Goal: Book appointment/travel/reservation

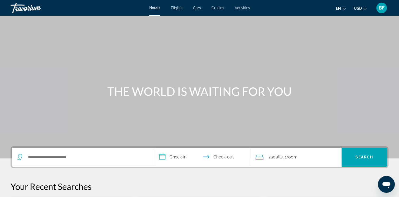
click at [98, 161] on div "Search widget" at bounding box center [82, 156] width 131 height 19
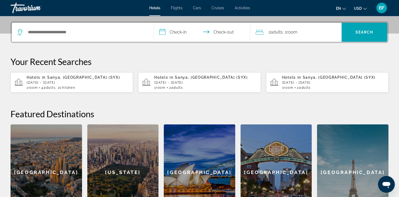
scroll to position [129, 0]
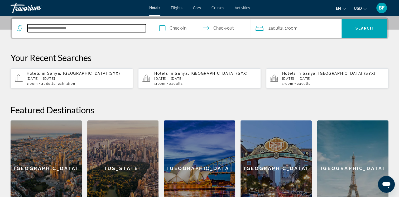
click at [94, 27] on input "Search hotel destination" at bounding box center [86, 28] width 118 height 8
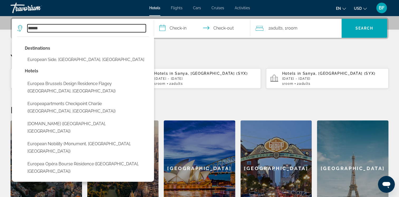
type input "******"
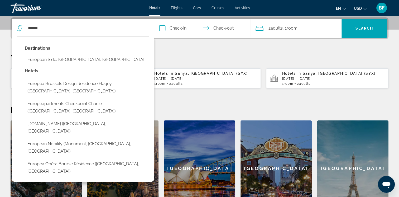
click at [205, 51] on div "**********" at bounding box center [199, 116] width 399 height 199
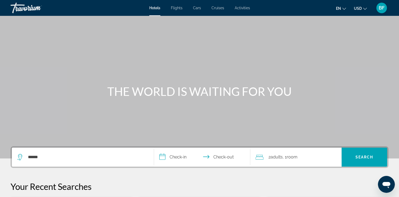
scroll to position [2, 0]
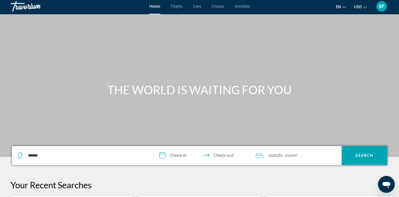
click at [178, 156] on input "**********" at bounding box center [203, 156] width 99 height 21
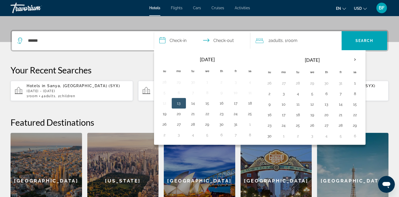
scroll to position [129, 0]
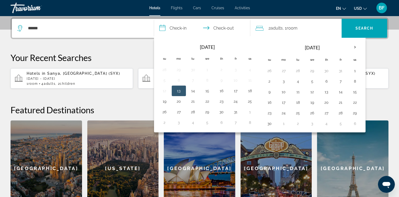
click at [352, 46] on th "Next month" at bounding box center [355, 47] width 14 height 12
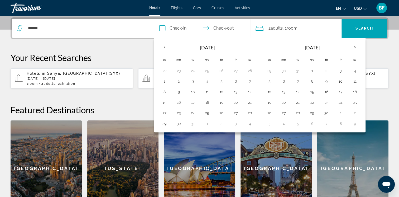
click at [352, 46] on th "Next month" at bounding box center [355, 47] width 14 height 12
click at [353, 44] on th "Next month" at bounding box center [355, 47] width 14 height 12
click at [267, 102] on button "21" at bounding box center [269, 102] width 8 height 7
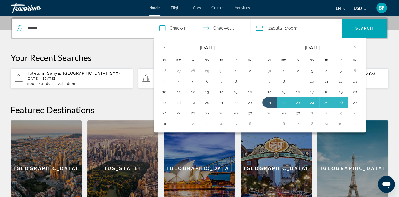
click at [353, 99] on button "27" at bounding box center [355, 102] width 8 height 7
type input "**********"
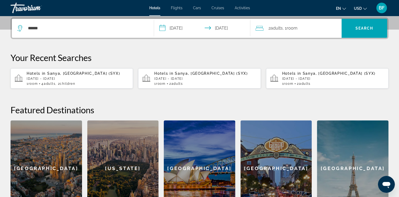
click at [363, 34] on span "Search" at bounding box center [365, 28] width 46 height 13
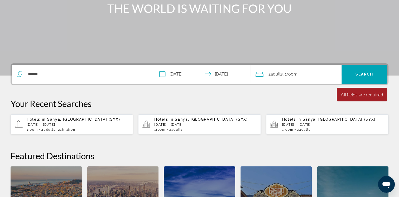
scroll to position [0, 0]
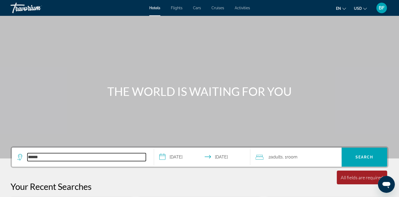
click at [108, 158] on input "******" at bounding box center [86, 157] width 118 height 8
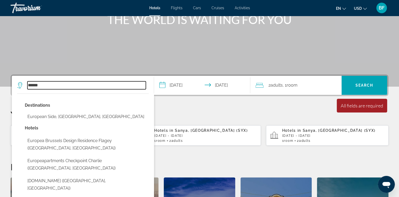
scroll to position [129, 0]
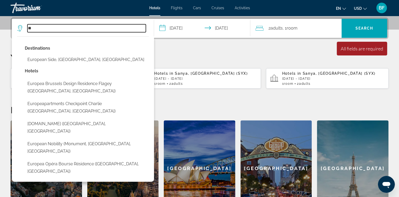
type input "*"
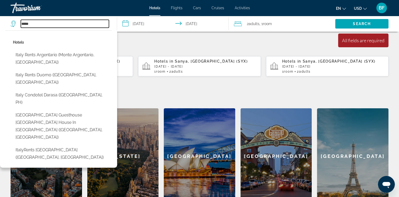
scroll to position [134, 0]
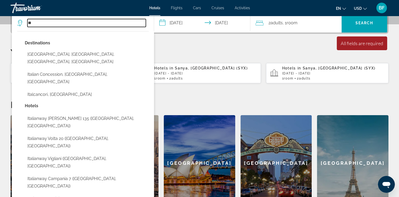
type input "*"
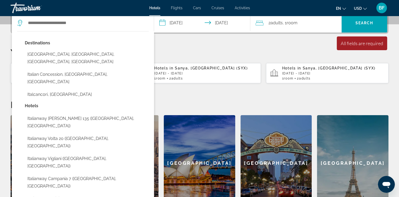
click at [188, 45] on div "**********" at bounding box center [199, 111] width 399 height 199
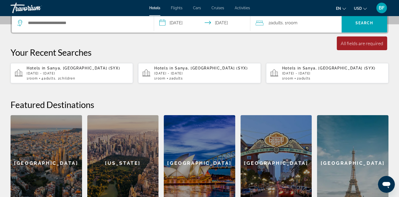
click at [217, 37] on div "**********" at bounding box center [199, 111] width 399 height 199
click at [107, 27] on div "Search widget" at bounding box center [82, 22] width 131 height 19
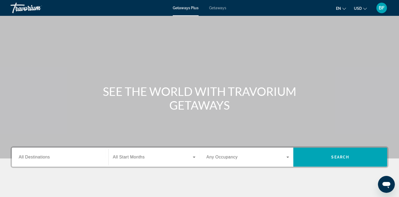
click at [286, 155] on icon "Search widget" at bounding box center [288, 157] width 6 height 6
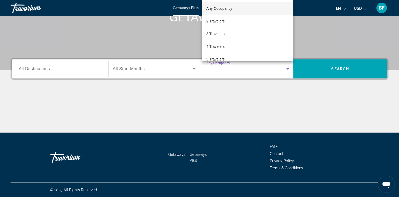
scroll to position [69, 0]
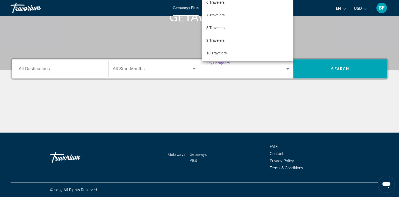
click at [214, 53] on span "10 Travelers" at bounding box center [216, 53] width 20 height 6
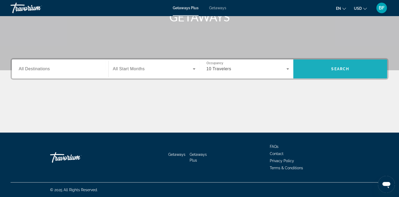
click at [315, 73] on span "Search" at bounding box center [340, 69] width 94 height 13
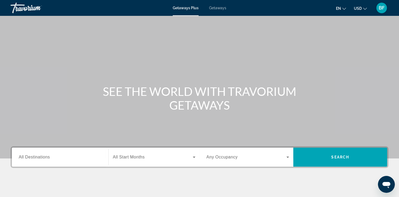
click at [288, 158] on icon "Search widget" at bounding box center [288, 157] width 6 height 6
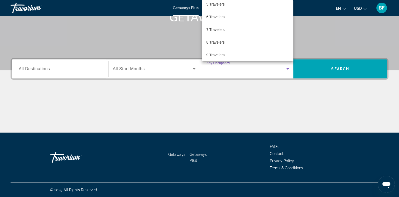
scroll to position [69, 0]
click at [216, 54] on span "10 Travelers" at bounding box center [216, 53] width 20 height 6
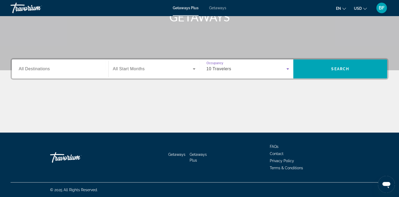
click at [336, 73] on span "Search" at bounding box center [340, 69] width 94 height 13
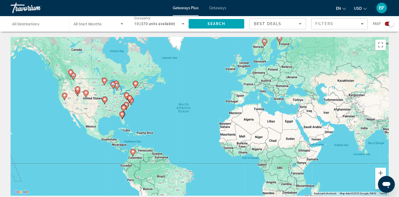
click at [386, 24] on div "Search widget" at bounding box center [389, 24] width 9 height 4
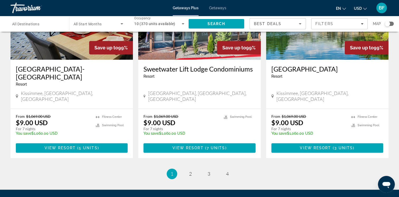
scroll to position [663, 0]
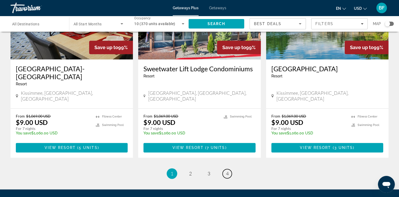
click at [226, 170] on span "4" at bounding box center [227, 173] width 3 height 6
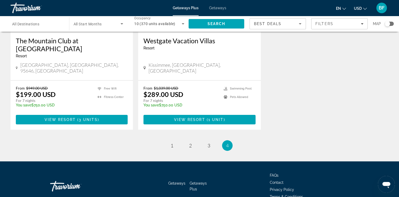
scroll to position [118, 0]
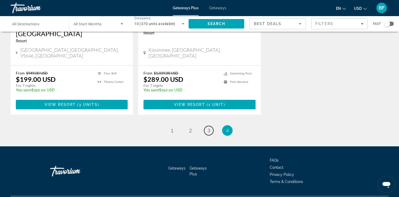
click at [208, 127] on span "3" at bounding box center [209, 130] width 3 height 6
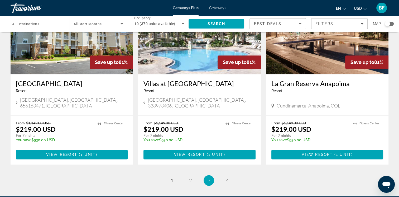
scroll to position [633, 0]
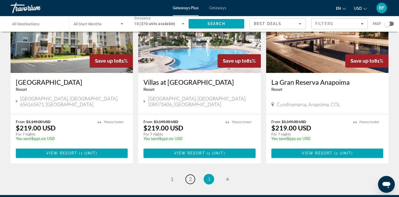
click at [188, 174] on link "page 2" at bounding box center [190, 178] width 9 height 9
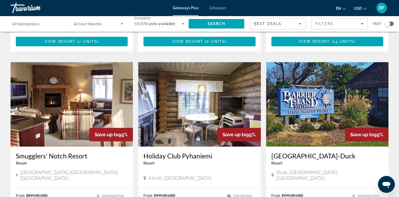
scroll to position [380, 0]
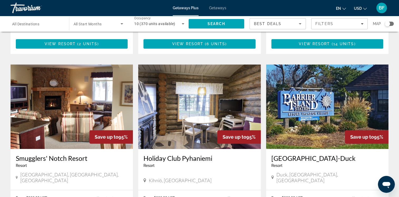
click at [186, 90] on img "Main content" at bounding box center [199, 106] width 122 height 84
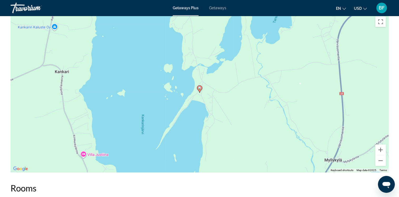
scroll to position [647, 0]
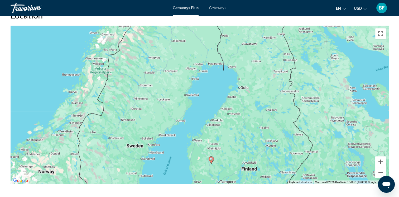
drag, startPoint x: 305, startPoint y: 77, endPoint x: 245, endPoint y: 141, distance: 88.1
click at [245, 141] on div "To activate drag with keyboard, press Alt + Enter. Once in keyboard drag state,…" at bounding box center [200, 105] width 378 height 158
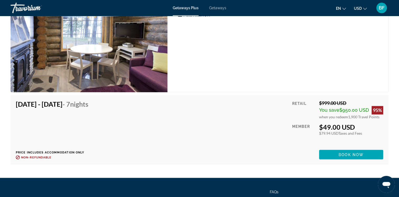
scroll to position [884, 0]
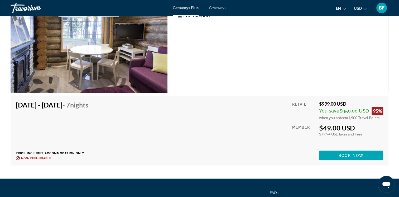
click at [86, 76] on img "Main content" at bounding box center [89, 33] width 157 height 120
click at [336, 154] on span "Main content" at bounding box center [351, 155] width 64 height 13
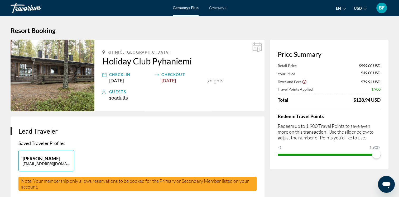
click at [45, 69] on img "Main content" at bounding box center [53, 76] width 84 height 72
click at [52, 60] on img "Main content" at bounding box center [53, 76] width 84 height 72
click at [93, 55] on img "Main content" at bounding box center [53, 76] width 84 height 72
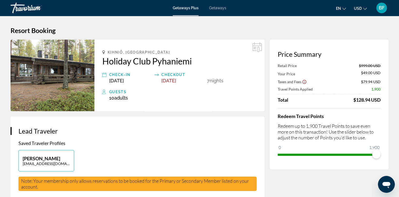
click at [93, 55] on img "Main content" at bounding box center [53, 76] width 84 height 72
drag, startPoint x: 318, startPoint y: 182, endPoint x: 319, endPoint y: 172, distance: 10.8
click at [60, 85] on img "Main content" at bounding box center [53, 76] width 84 height 72
